Goal: Information Seeking & Learning: Learn about a topic

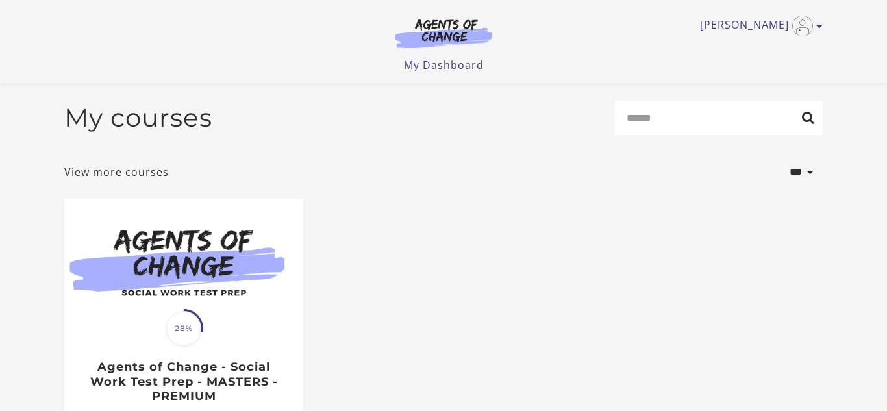
scroll to position [184, 0]
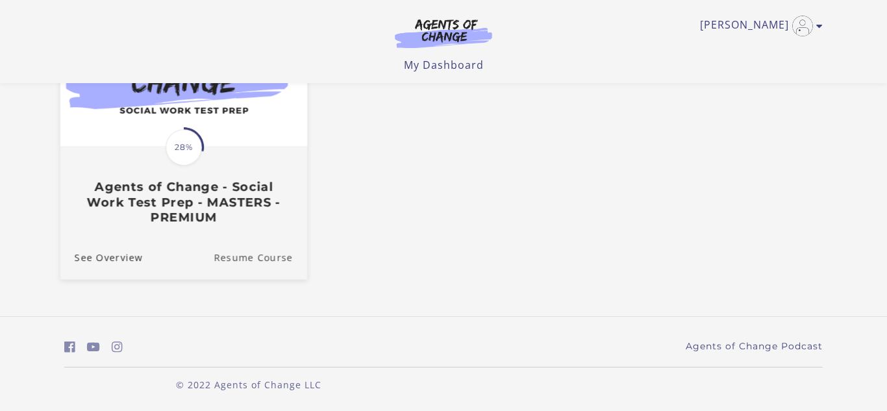
click at [260, 257] on link "Resume Course" at bounding box center [261, 257] width 94 height 44
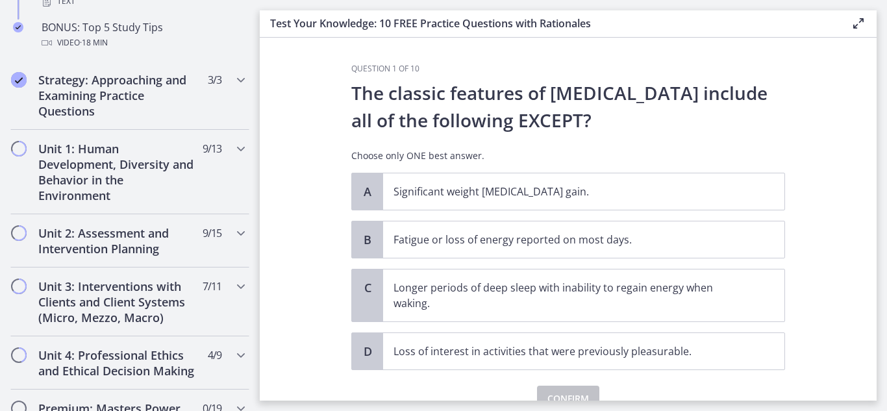
scroll to position [764, 0]
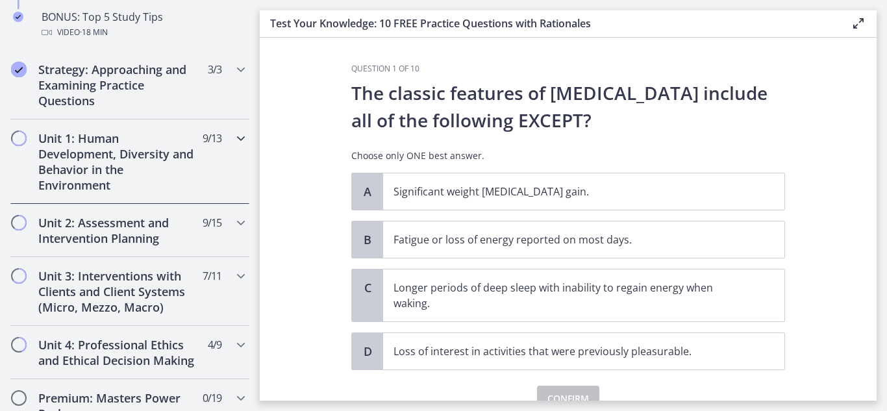
click at [134, 160] on h2 "Unit 1: Human Development, Diversity and Behavior in the Environment" at bounding box center [117, 162] width 158 height 62
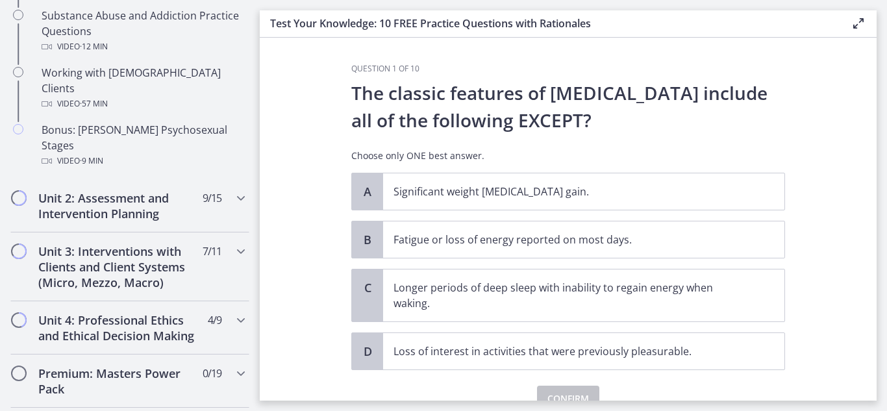
scroll to position [961, 0]
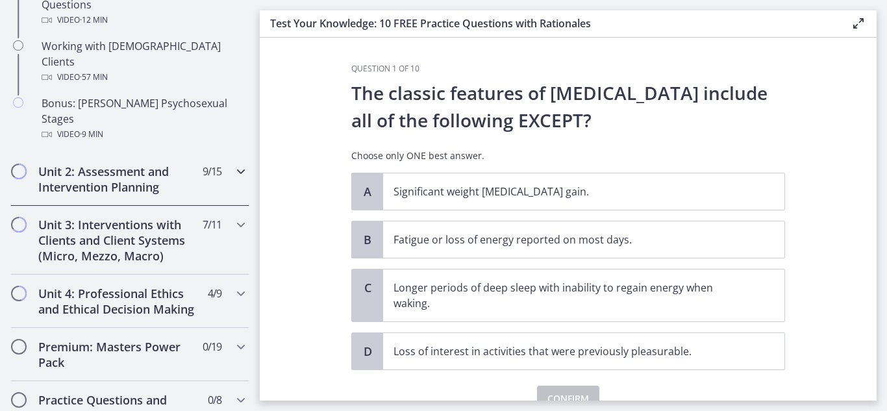
click at [127, 164] on h2 "Unit 2: Assessment and Intervention Planning" at bounding box center [117, 179] width 158 height 31
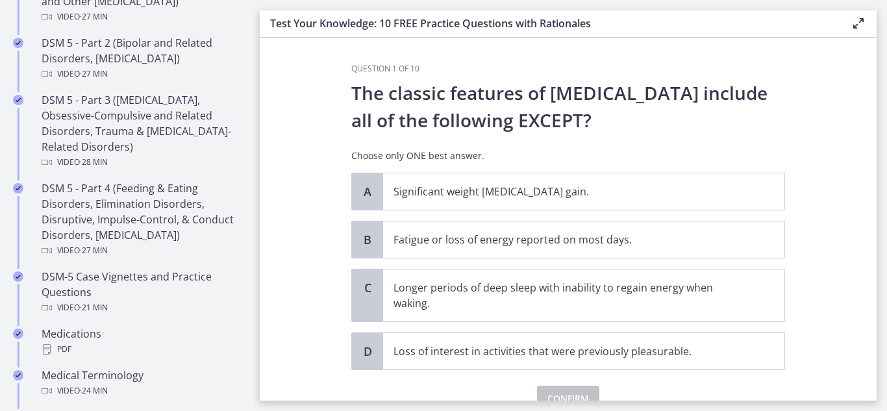
scroll to position [677, 0]
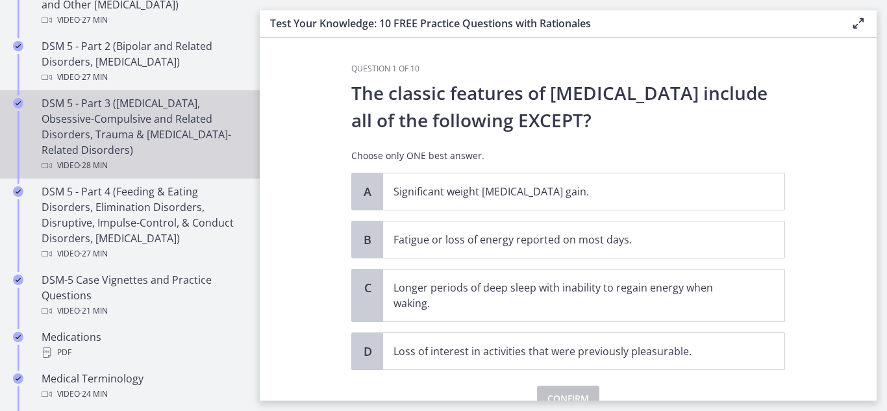
click at [112, 114] on div "DSM 5 - Part 3 (Anxiety Disorders, Obsessive-Compulsive and Related Disorders, …" at bounding box center [143, 134] width 203 height 78
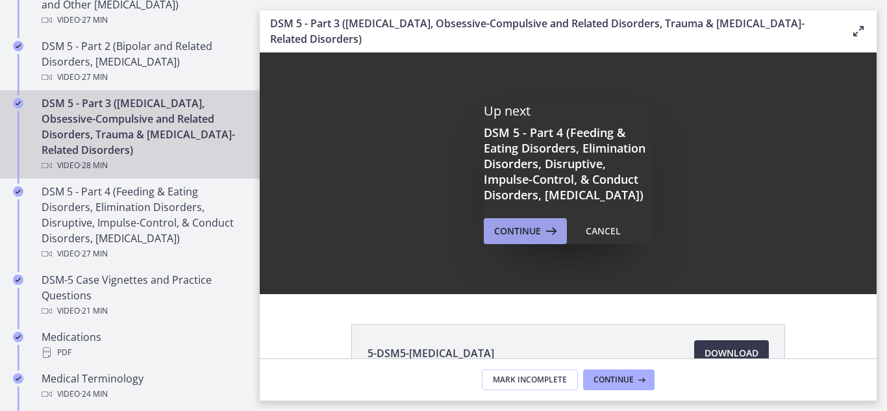
click at [520, 239] on span "Continue" at bounding box center [517, 231] width 47 height 16
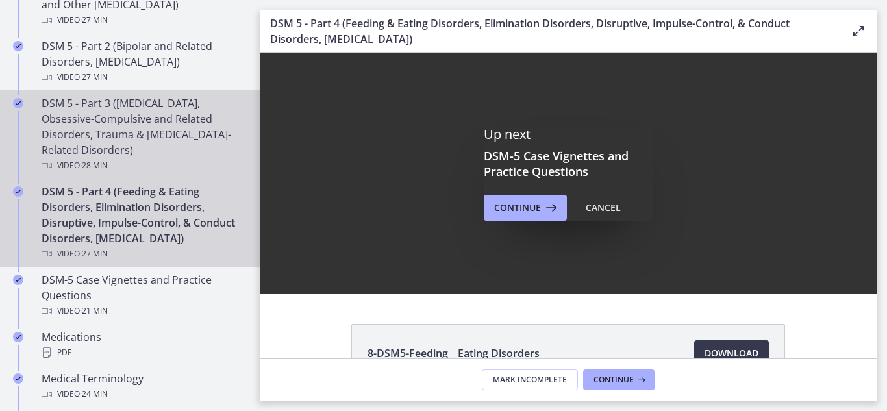
click at [106, 139] on div "DSM 5 - Part 3 (Anxiety Disorders, Obsessive-Compulsive and Related Disorders, …" at bounding box center [143, 134] width 203 height 78
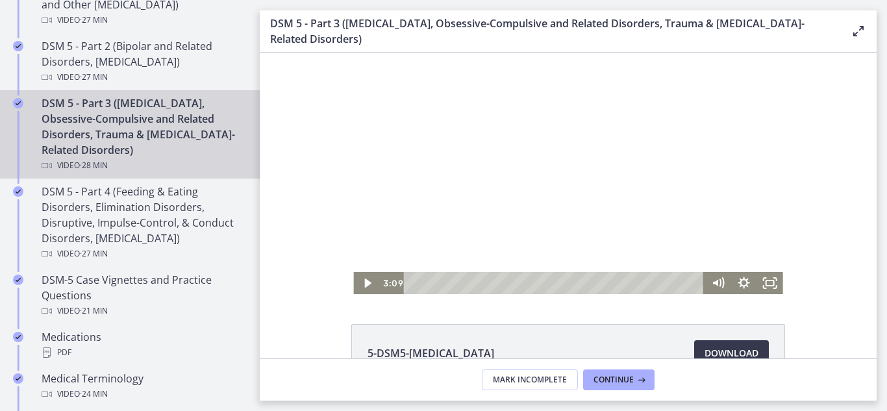
drag, startPoint x: 684, startPoint y: 281, endPoint x: 444, endPoint y: 266, distance: 241.4
click at [444, 266] on div "Click for sound @keyframes VOLUME_SMALL_WAVE_FLASH { 0% { opacity: 0; } 33% { o…" at bounding box center [567, 174] width 429 height 242
click at [364, 284] on icon "Play Video" at bounding box center [368, 283] width 26 height 22
click at [367, 286] on icon "Pause" at bounding box center [366, 283] width 26 height 22
